Goal: Information Seeking & Learning: Learn about a topic

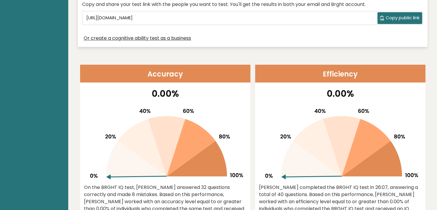
scroll to position [237, 0]
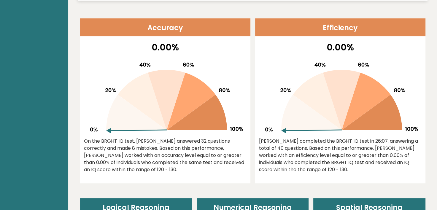
drag, startPoint x: 79, startPoint y: 139, endPoint x: 160, endPoint y: 176, distance: 89.1
copy div "On the BRGHT IQ test, Rustam Lastov answered 32 questions correctly and made 8 …"
click at [272, 143] on div "Rustam completed the BRGHT IQ test in 26:07, answering a total of 40 questions.…" at bounding box center [340, 156] width 163 height 36
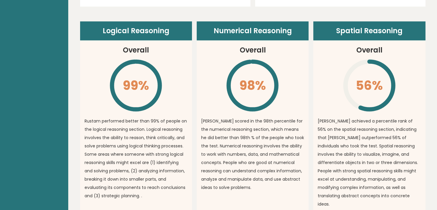
scroll to position [415, 0]
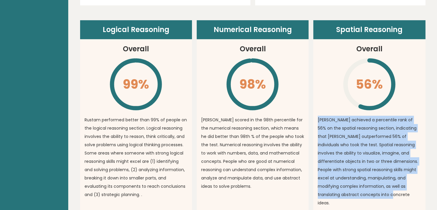
drag, startPoint x: 318, startPoint y: 120, endPoint x: 402, endPoint y: 194, distance: 112.7
click at [402, 194] on article "Spatial Reasoning Overall 56% \ Rustam achieved a percentile rank of 56% on the…" at bounding box center [369, 118] width 112 height 196
copy p "Rustam achieved a percentile rank of 56% on the spatial reasoning section, indi…"
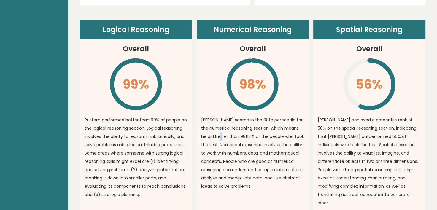
click at [230, 137] on p "Rustam scored in the 98th percentile for the numerical reasoning section, which…" at bounding box center [252, 153] width 103 height 75
drag, startPoint x: 230, startPoint y: 137, endPoint x: 200, endPoint y: 119, distance: 34.6
click at [200, 119] on article "Numerical Reasoning Overall 98% \ Rustam scored in the 98th percentile for the …" at bounding box center [253, 118] width 112 height 196
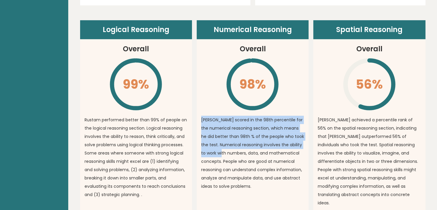
drag, startPoint x: 207, startPoint y: 120, endPoint x: 233, endPoint y: 153, distance: 41.8
click at [233, 153] on article "Numerical Reasoning Overall 98% \ Rustam scored in the 98th percentile for the …" at bounding box center [253, 118] width 112 height 196
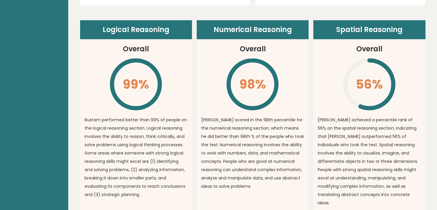
drag, startPoint x: 233, startPoint y: 153, endPoint x: 231, endPoint y: 162, distance: 8.4
click at [231, 162] on p "Rustam scored in the 98th percentile for the numerical reasoning section, which…" at bounding box center [252, 153] width 103 height 75
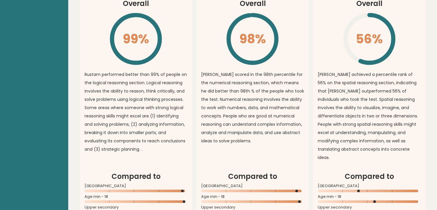
scroll to position [445, 0]
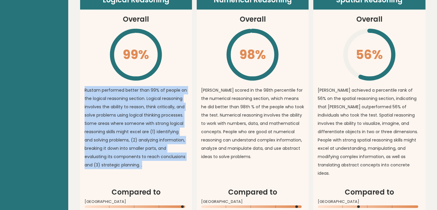
drag, startPoint x: 83, startPoint y: 88, endPoint x: 150, endPoint y: 168, distance: 104.2
click at [150, 168] on article "Logical Reasoning Overall 99% \ Rustam performed better than 99% of people on t…" at bounding box center [136, 89] width 112 height 196
copy p "Rustam performed better than 99% of people on the logical reasoning section. Lo…"
click at [117, 142] on p "Rustam performed better than 99% of people on the logical reasoning section. Lo…" at bounding box center [136, 127] width 103 height 83
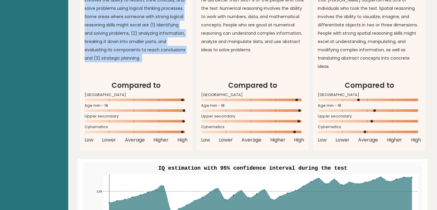
scroll to position [623, 0]
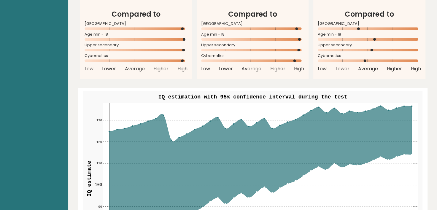
click at [131, 133] on icon at bounding box center [260, 178] width 303 height 145
click at [172, 133] on icon at bounding box center [260, 178] width 303 height 145
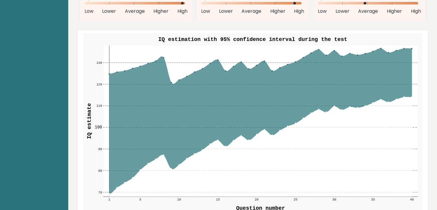
scroll to position [653, 0]
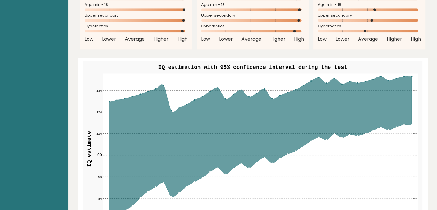
drag, startPoint x: 165, startPoint y: 58, endPoint x: 332, endPoint y: 61, distance: 166.7
click at [331, 61] on g "70 70 80 80 90 90 100 100 110 110 120 120 130 130 1 5 10 15 20 25 30 35 40 IQ e…" at bounding box center [252, 151] width 339 height 181
drag, startPoint x: 330, startPoint y: 58, endPoint x: 300, endPoint y: 61, distance: 30.5
click at [300, 64] on text "IQ estimation with 95% confidence interval during the test" at bounding box center [252, 67] width 189 height 6
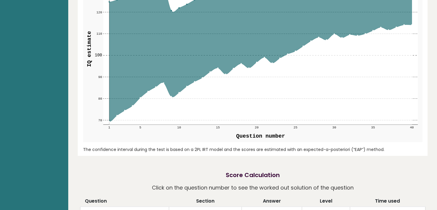
scroll to position [771, 0]
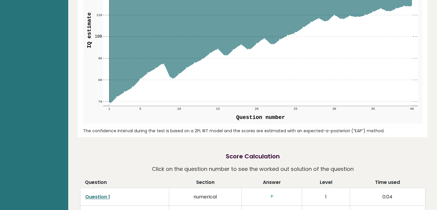
drag, startPoint x: 84, startPoint y: 122, endPoint x: 385, endPoint y: 121, distance: 301.1
click at [385, 121] on div "IQ estimation with 95% confidence interval during the test 70 70 80 80 90 90 10…" at bounding box center [252, 38] width 345 height 198
copy div "The confidence interval during the test is based on a 2PL IRT model and the sco…"
click at [230, 131] on div "Rustam Lastov Student, Ukraine IQ: 125 Population/% IQ 0 1 2 60 70 80 90 100 11…" at bounding box center [253, 107] width 350 height 1709
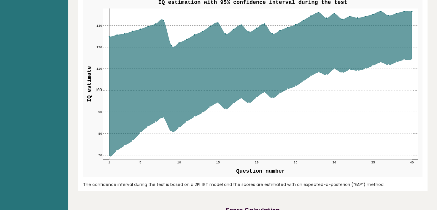
scroll to position [712, 0]
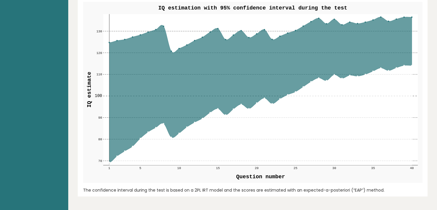
click at [319, 17] on circle at bounding box center [318, 17] width 1 height 1
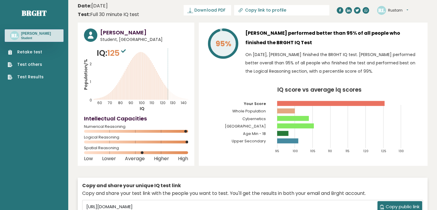
scroll to position [0, 0]
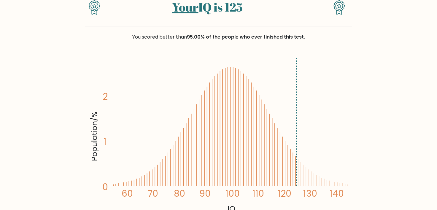
scroll to position [59, 0]
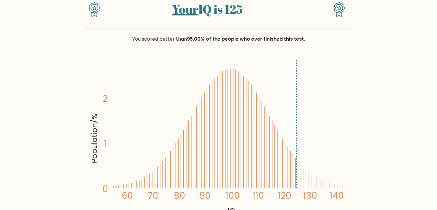
click at [296, 170] on icon "Population/% IQ 0 1 2 60 70 80 90 100 110 120 130 140" at bounding box center [219, 137] width 260 height 160
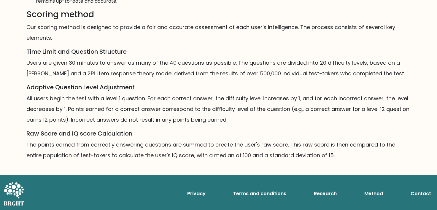
scroll to position [358, 0]
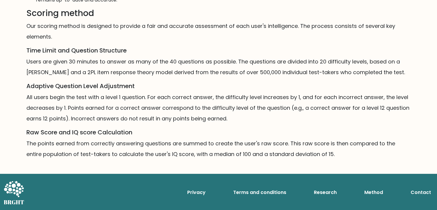
click at [246, 105] on p "All users begin the test with a level 1 question. For each correct answer, the …" at bounding box center [218, 108] width 384 height 32
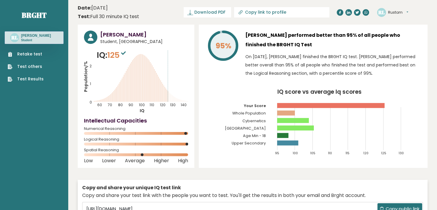
click at [122, 52] on sup at bounding box center [124, 53] width 8 height 8
click at [405, 10] on button "Rustam" at bounding box center [398, 12] width 20 height 6
